Goal: Find specific page/section: Find specific page/section

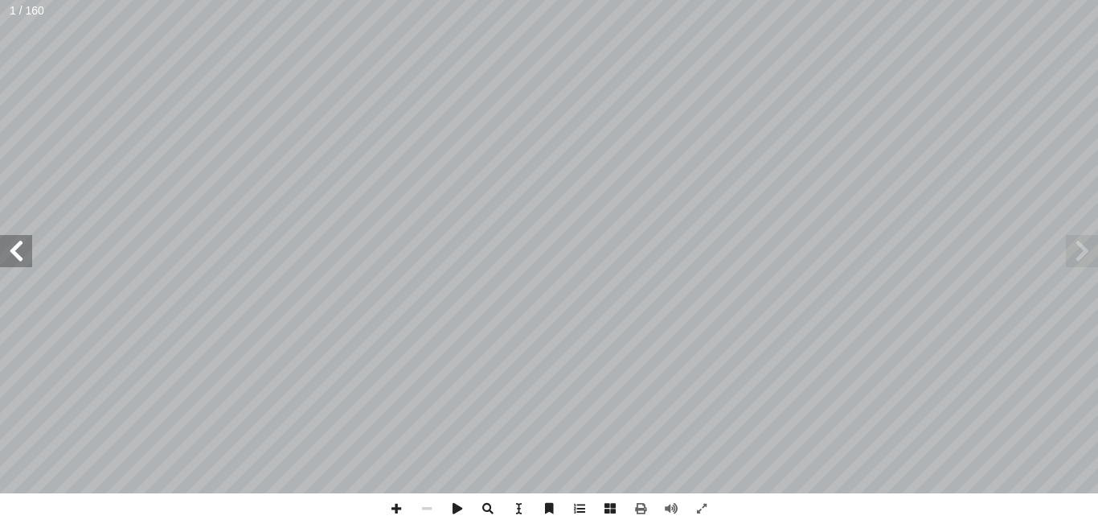
click at [11, 250] on span at bounding box center [16, 251] width 32 height 32
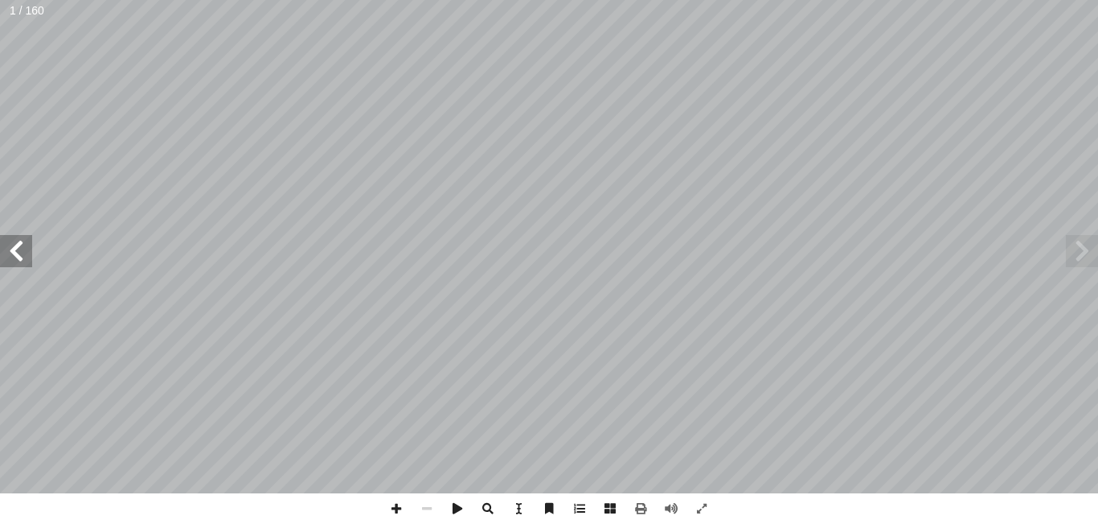
click at [11, 250] on span at bounding box center [16, 251] width 32 height 32
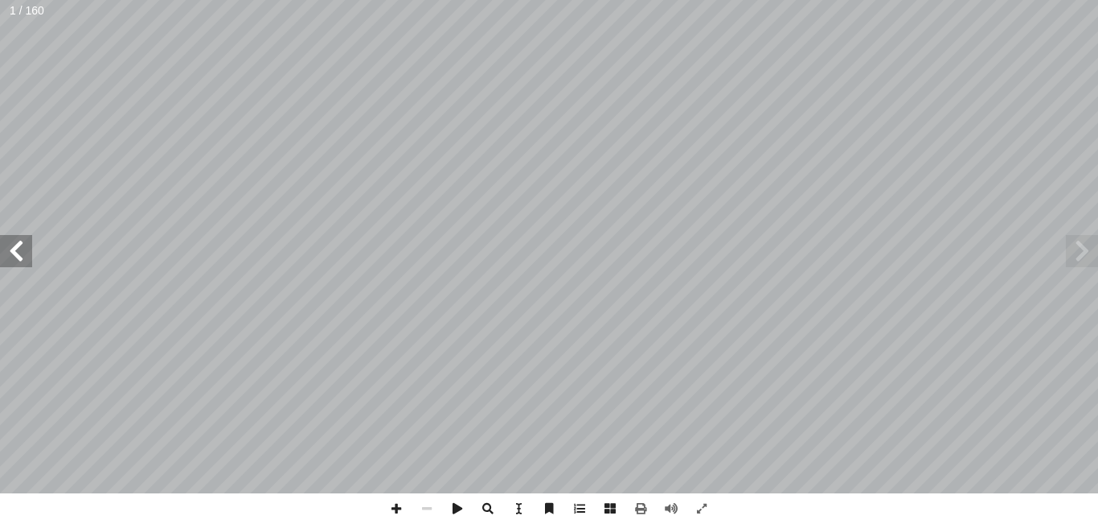
click at [11, 250] on span at bounding box center [16, 251] width 32 height 32
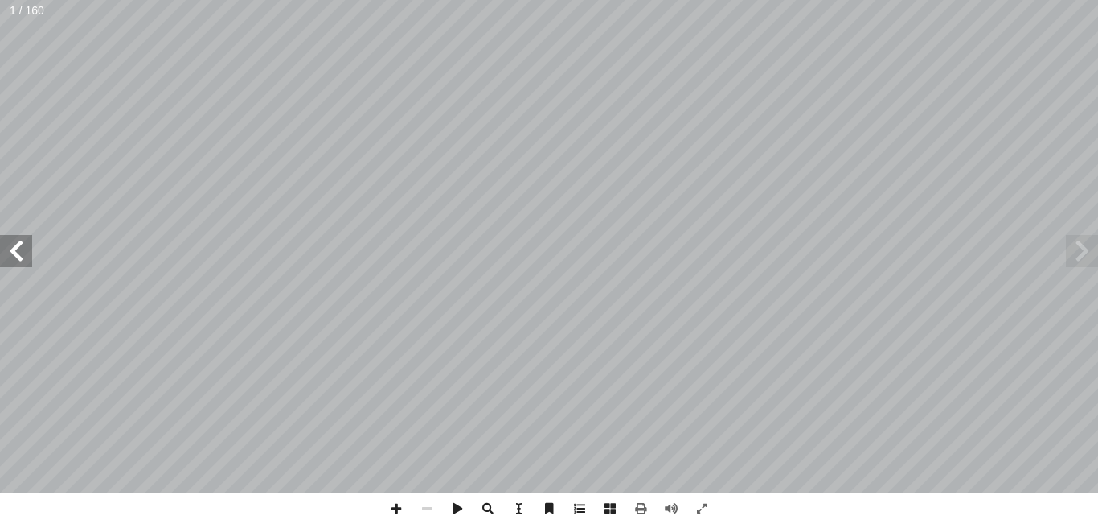
click at [11, 250] on span at bounding box center [16, 251] width 32 height 32
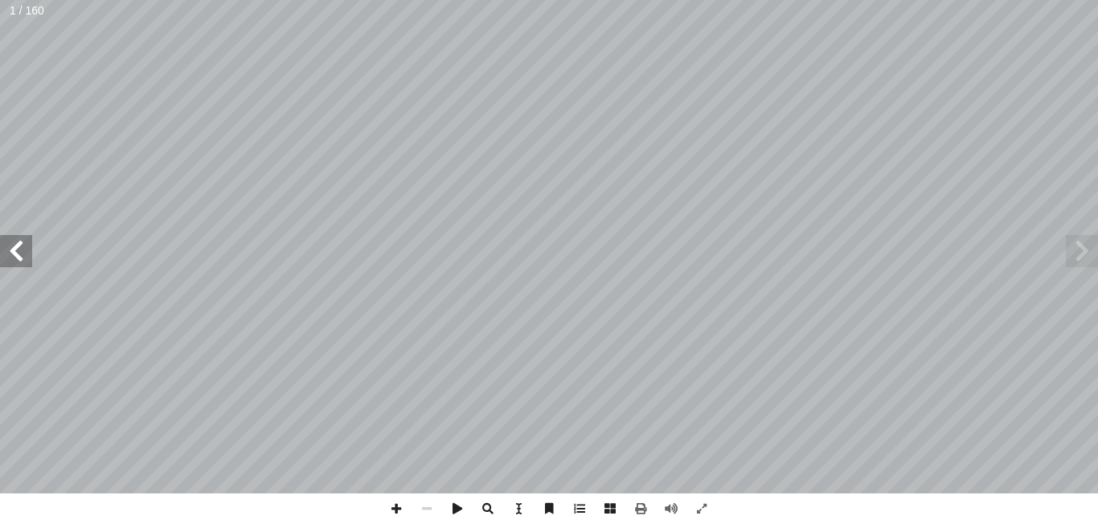
click at [11, 250] on span at bounding box center [16, 251] width 32 height 32
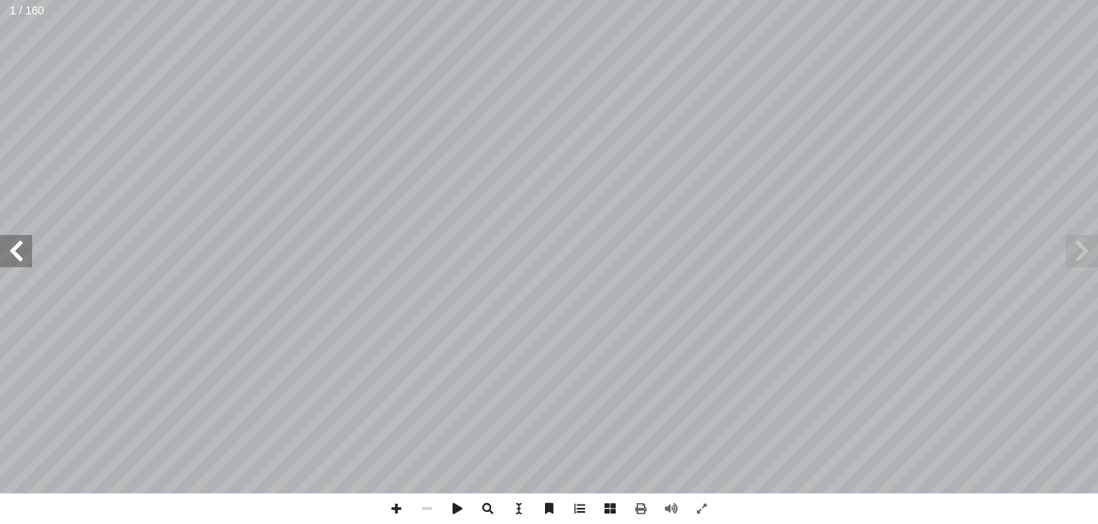
click at [11, 250] on span at bounding box center [16, 251] width 32 height 32
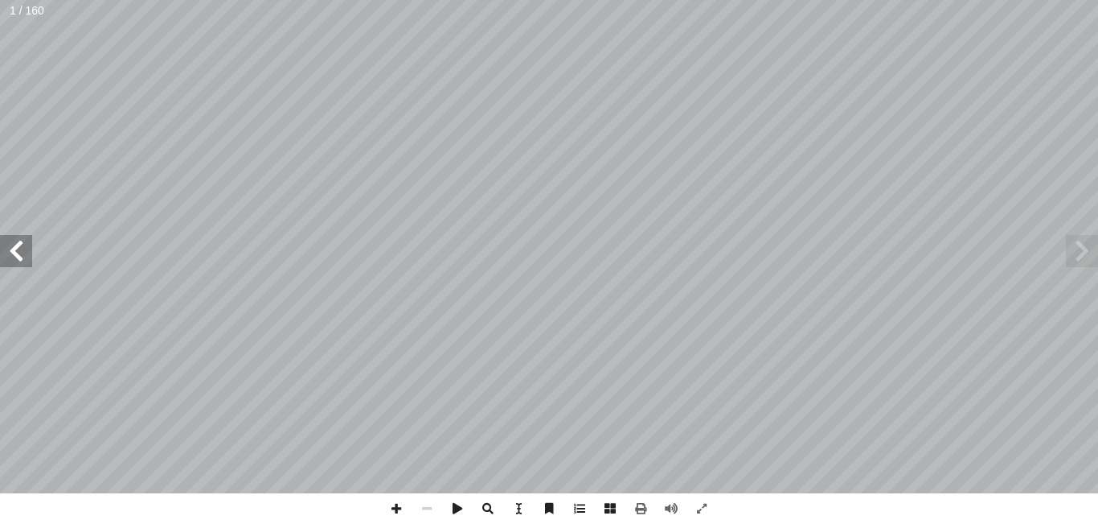
click at [11, 250] on span at bounding box center [16, 251] width 32 height 32
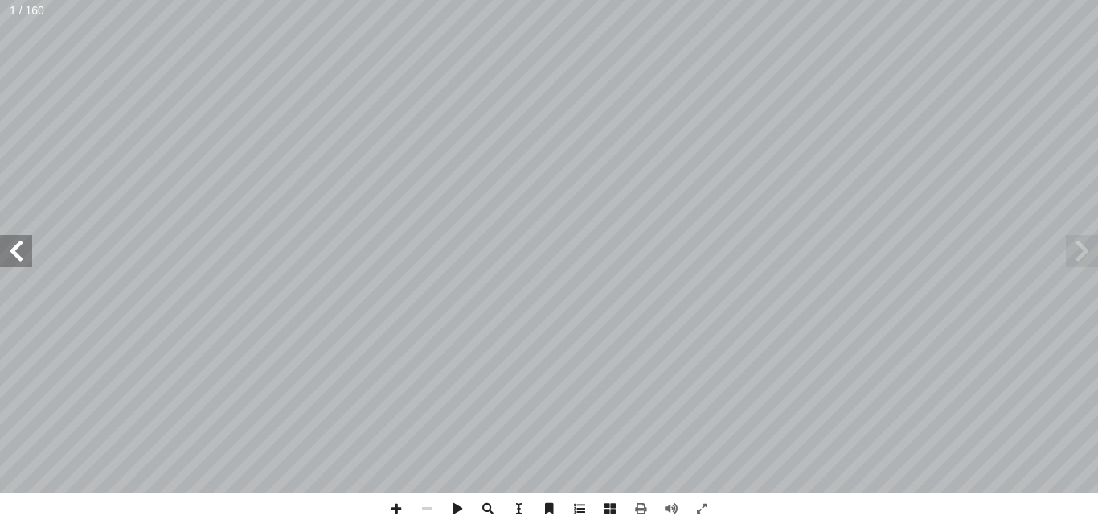
click at [11, 250] on span at bounding box center [16, 251] width 32 height 32
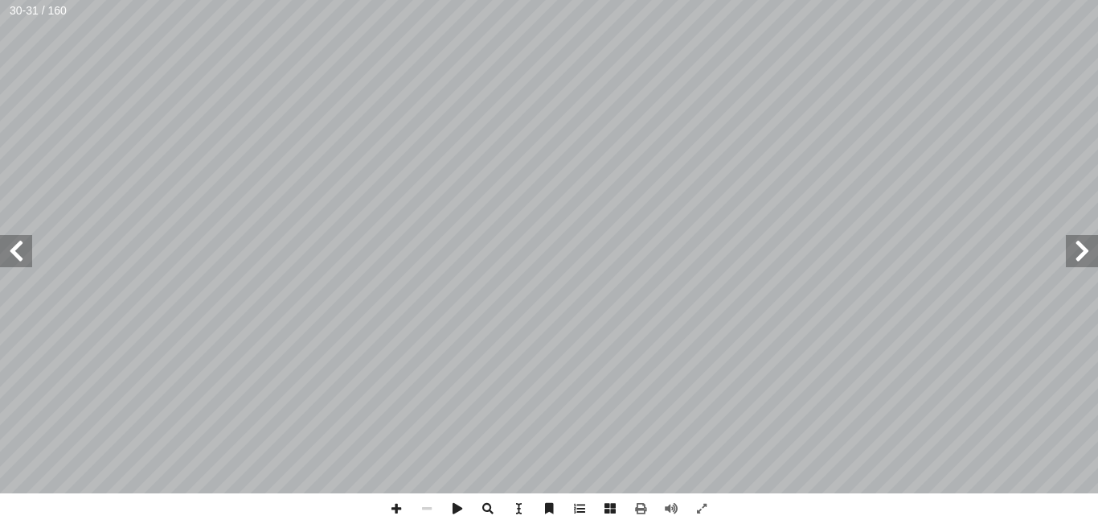
click at [11, 250] on span at bounding box center [16, 251] width 32 height 32
click at [1090, 240] on span at bounding box center [1082, 251] width 32 height 32
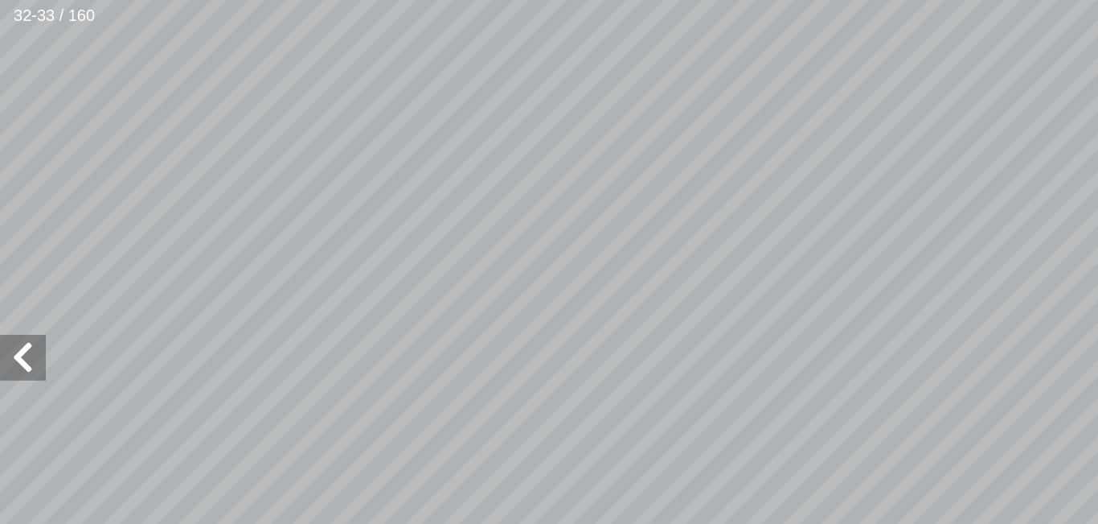
scroll to position [60, -146]
